Goal: Task Accomplishment & Management: Use online tool/utility

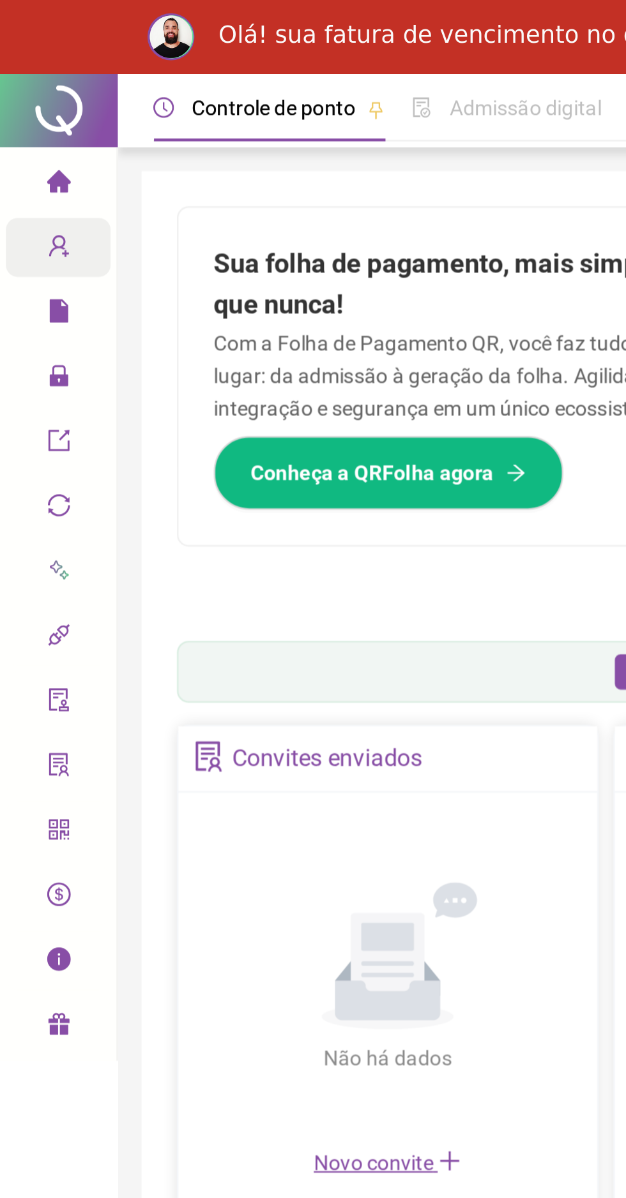
click at [27, 113] on span "user-add" at bounding box center [25, 109] width 10 height 26
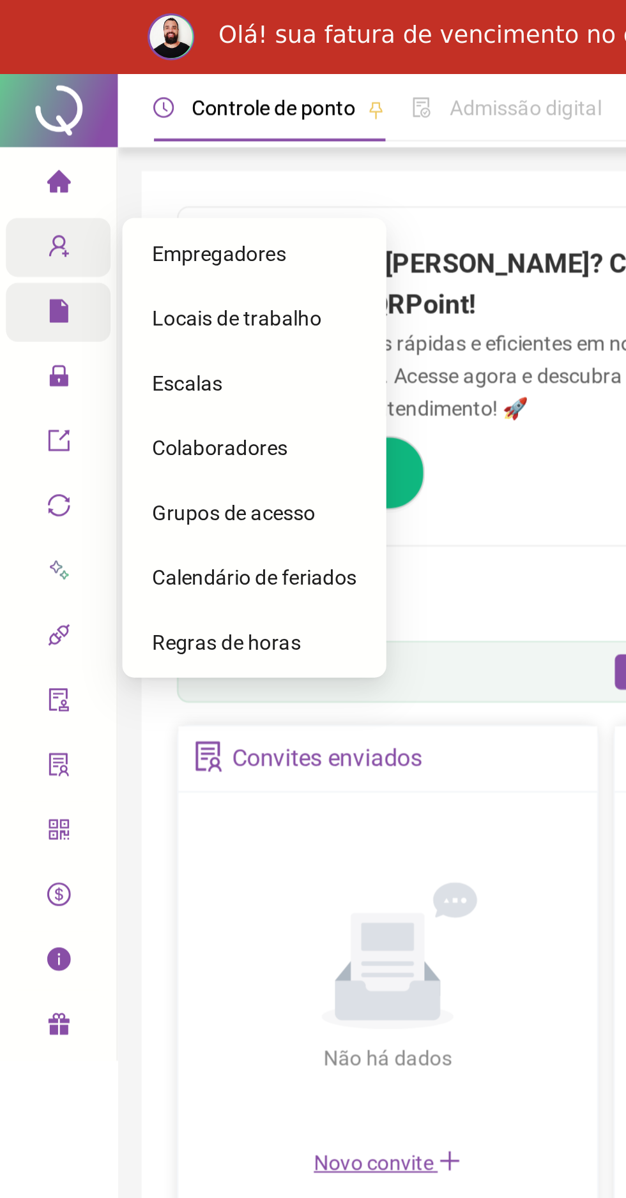
click at [27, 137] on icon "file" at bounding box center [25, 135] width 8 height 10
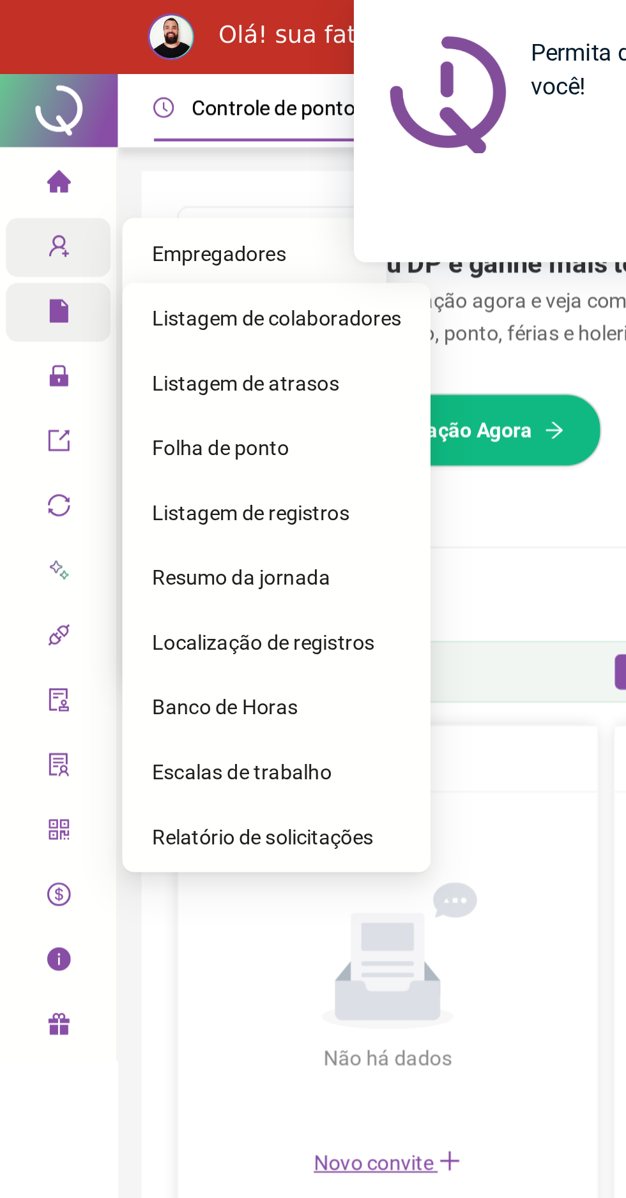
click at [114, 193] on span "Folha de ponto" at bounding box center [95, 194] width 59 height 10
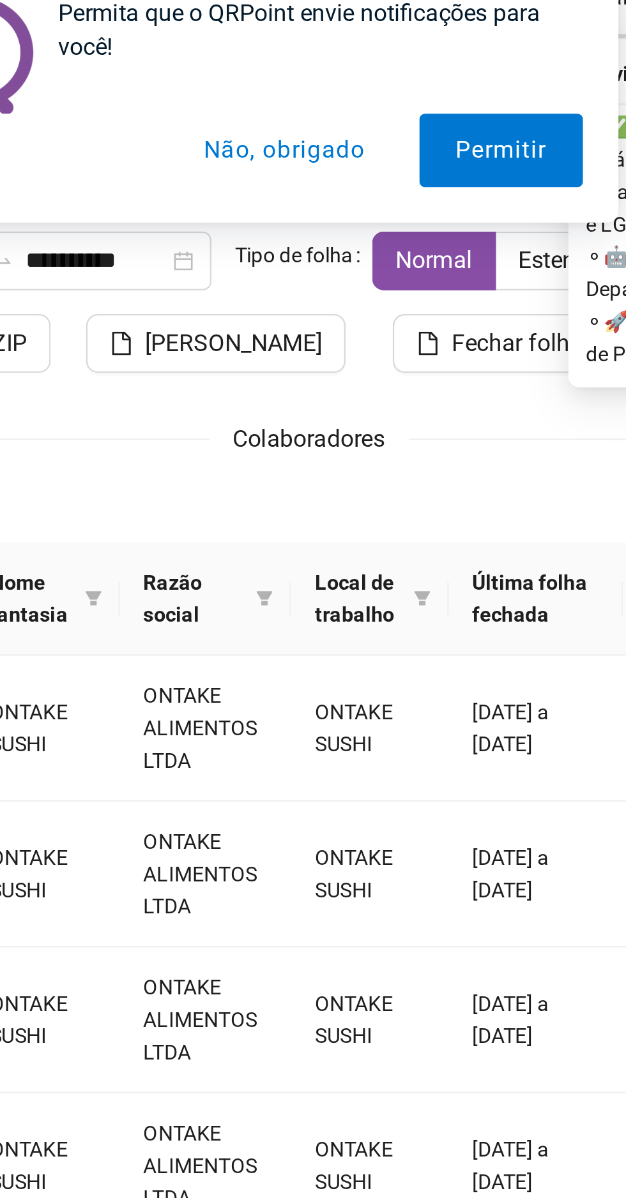
click at [366, 215] on div "**********" at bounding box center [338, 545] width 523 height 857
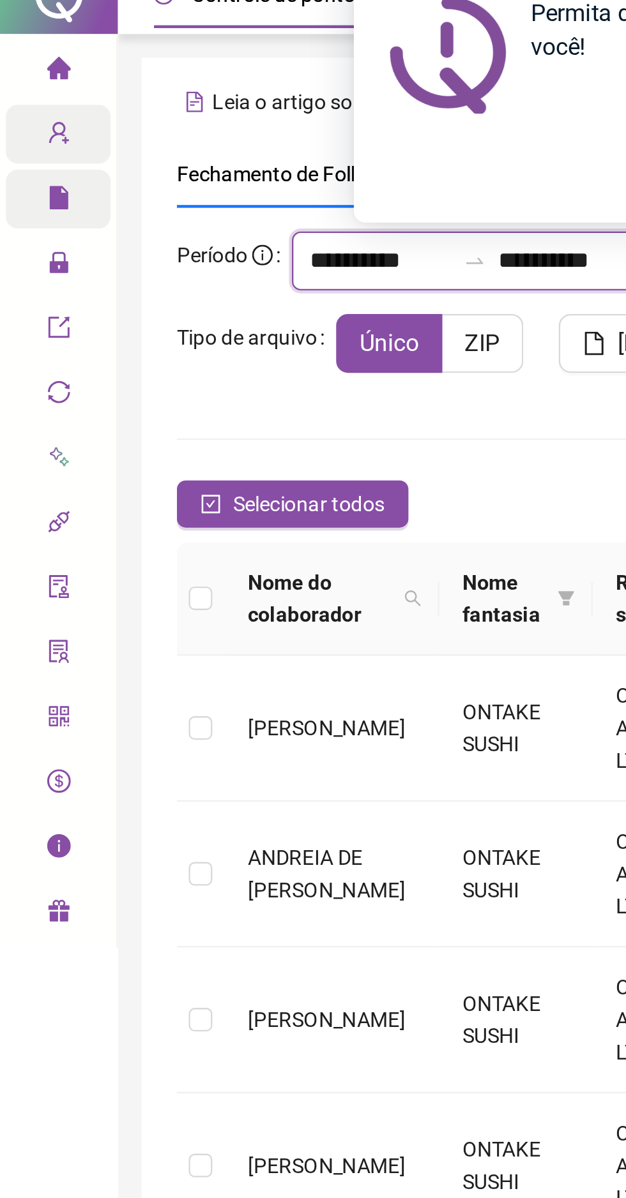
click at [168, 131] on input "**********" at bounding box center [164, 130] width 61 height 15
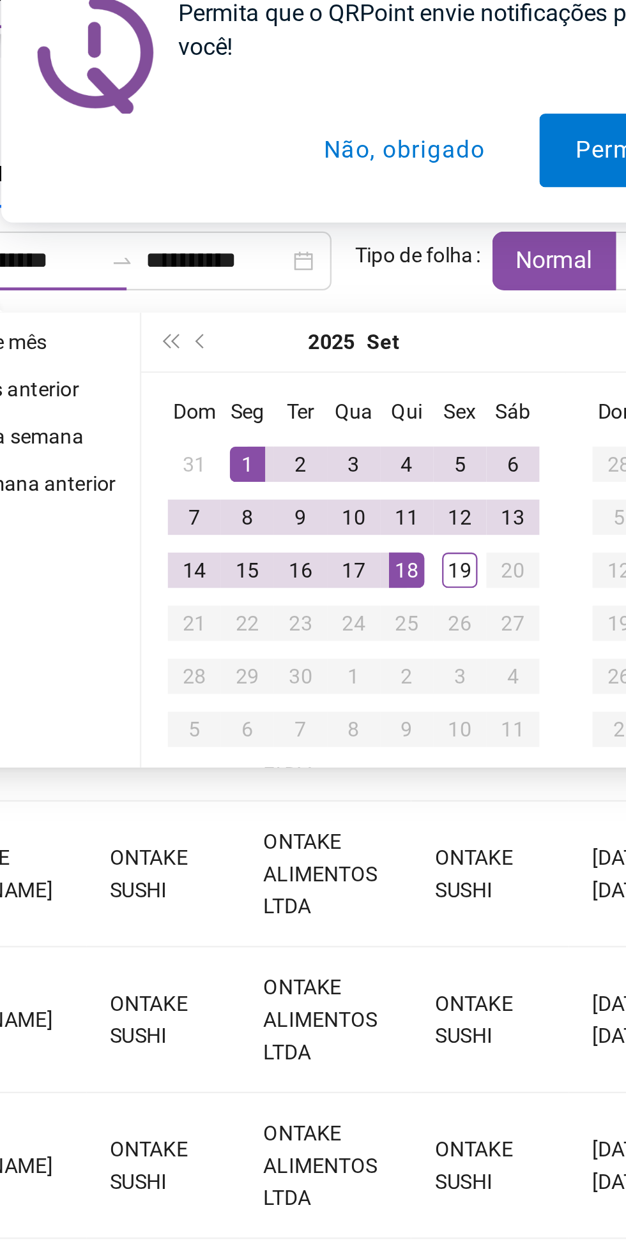
click at [266, 213] on div "1" at bounding box center [259, 218] width 15 height 15
click at [328, 262] on div "18" at bounding box center [328, 264] width 15 height 15
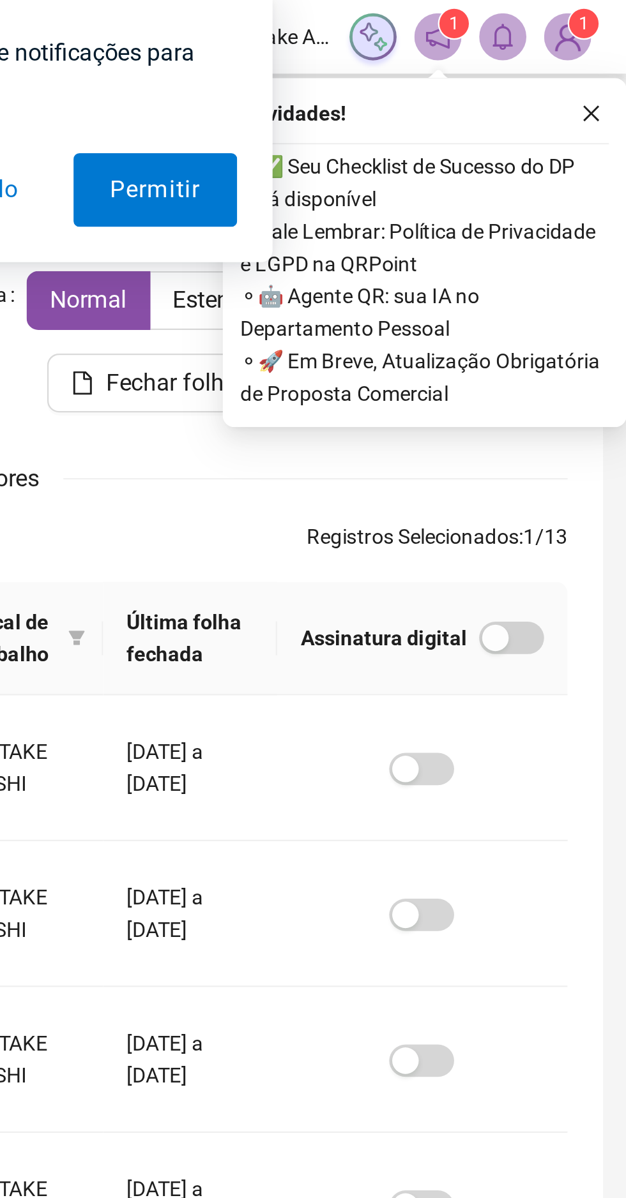
click at [610, 50] on div "Permita que o QRPoint envie notificações para você! Permitir Não, obrigado" at bounding box center [313, 57] width 626 height 114
click at [609, 51] on div "Permita que o QRPoint envie notificações para você! Permitir Não, obrigado" at bounding box center [313, 57] width 626 height 114
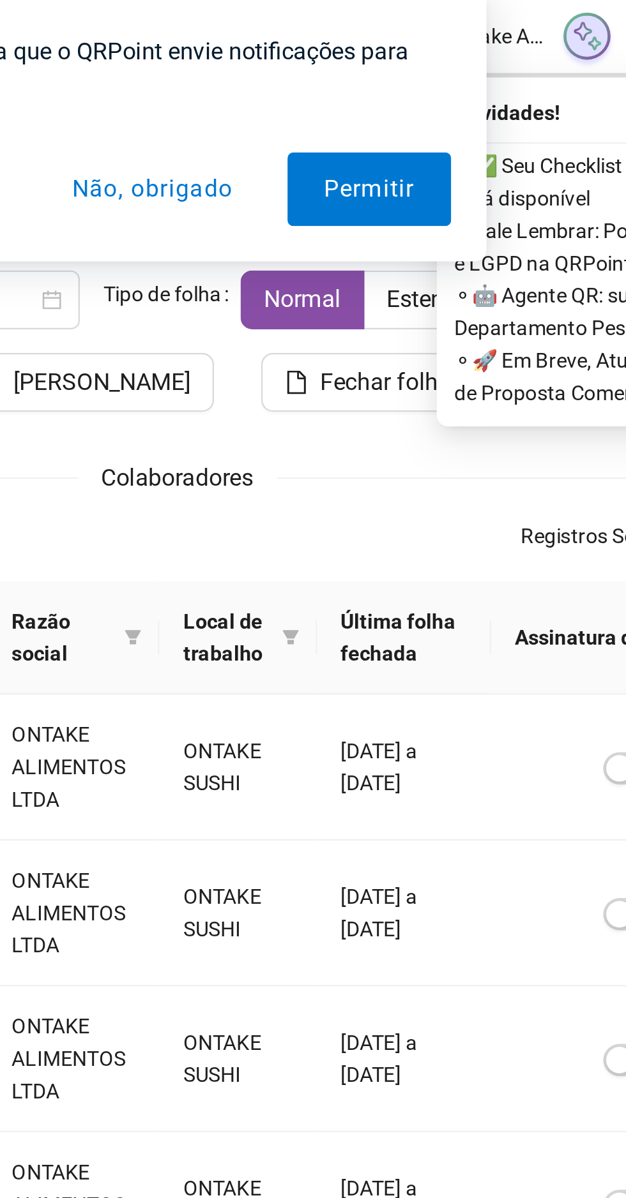
click at [336, 85] on button "Não, obrigado" at bounding box center [328, 82] width 102 height 32
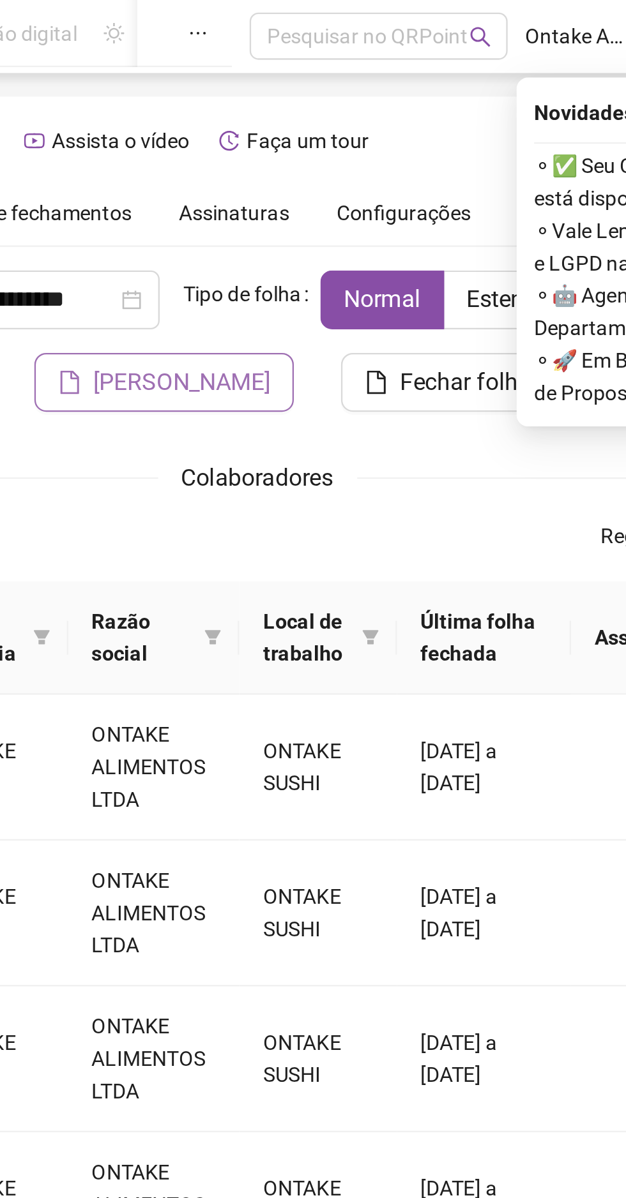
click at [315, 167] on span "[PERSON_NAME]" at bounding box center [305, 165] width 77 height 15
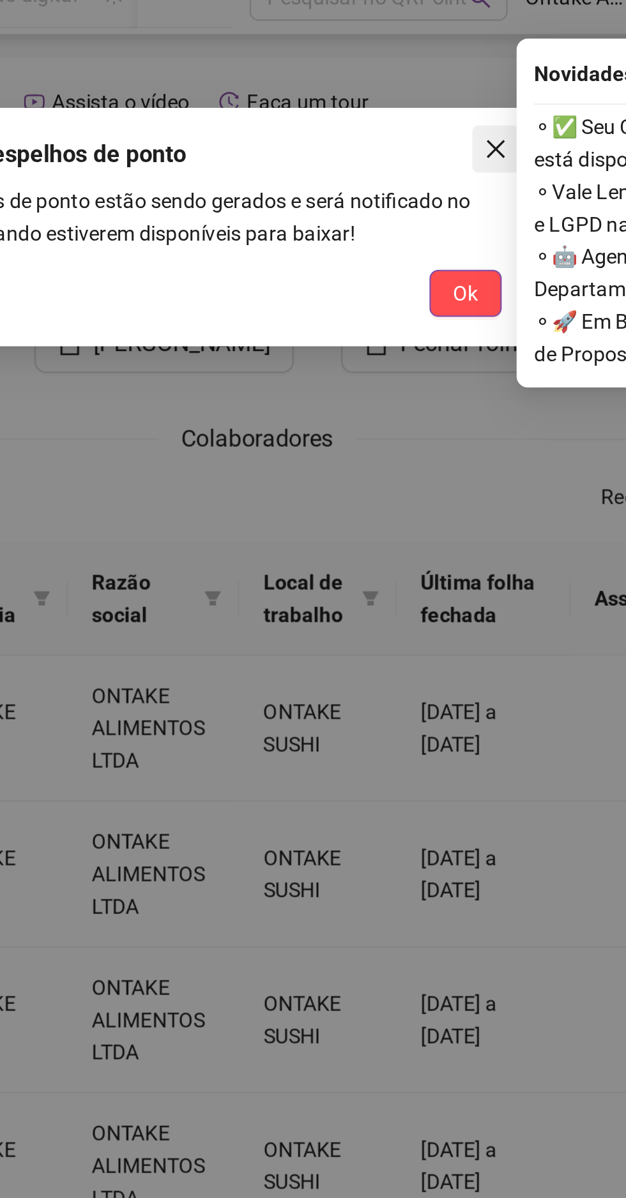
click at [439, 80] on icon "close" at bounding box center [442, 82] width 8 height 8
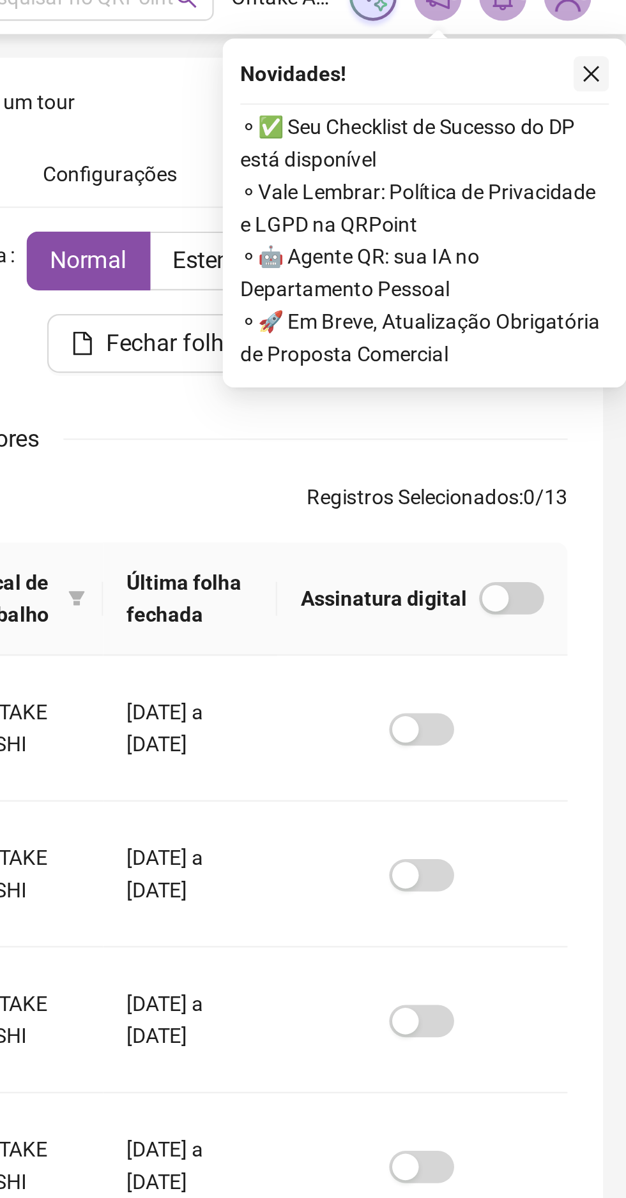
click at [610, 46] on icon "close" at bounding box center [610, 49] width 9 height 9
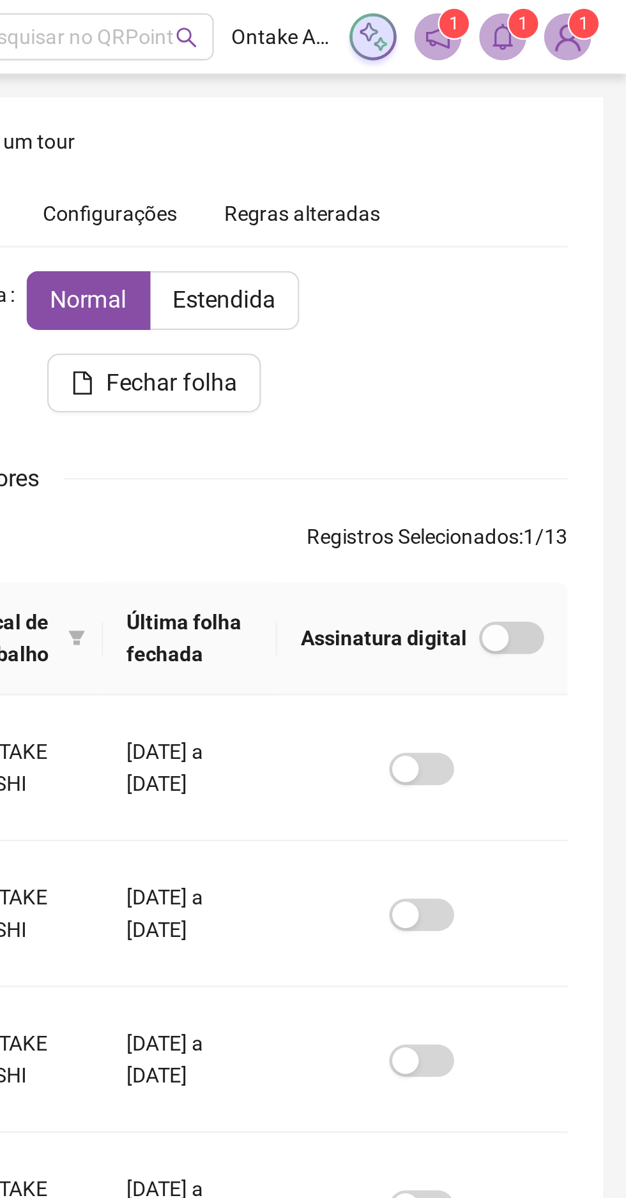
click at [577, 13] on sup "1" at bounding box center [581, 10] width 13 height 13
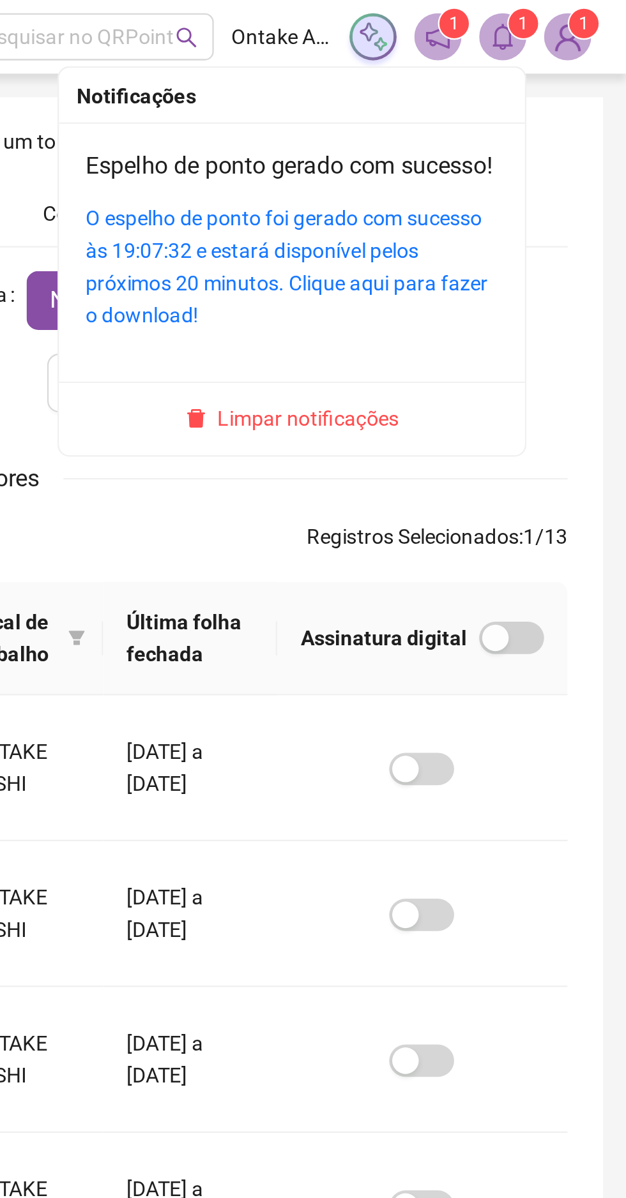
click at [515, 112] on link "O espelho de ponto foi gerado com sucesso às 19:07:32 e estará disponível pelos…" at bounding box center [478, 115] width 174 height 52
